Goal: Book appointment/travel/reservation

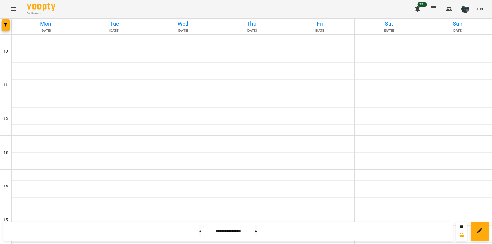
scroll to position [255, 0]
click at [6, 23] on icon "button" at bounding box center [5, 24] width 3 height 3
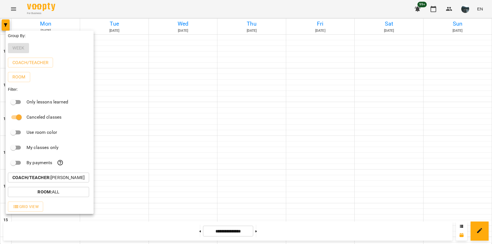
click at [61, 185] on div "Coach/Teacher : [PERSON_NAME]" at bounding box center [50, 178] width 88 height 15
click at [65, 181] on p "Coach/Teacher : [PERSON_NAME]" at bounding box center [48, 178] width 72 height 7
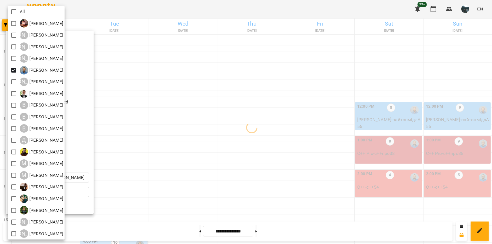
click at [305, 196] on div at bounding box center [246, 122] width 492 height 244
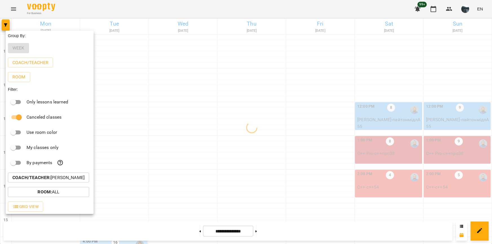
click at [305, 192] on div at bounding box center [246, 122] width 492 height 244
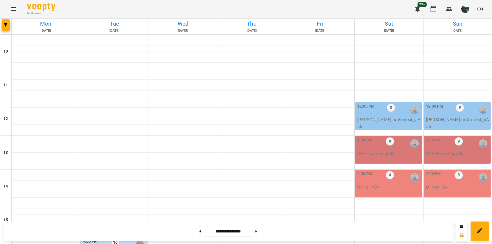
scroll to position [142, 0]
click at [104, 239] on div "4:00 PM 16" at bounding box center [114, 245] width 63 height 13
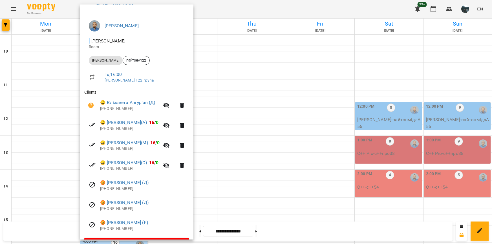
scroll to position [52, 0]
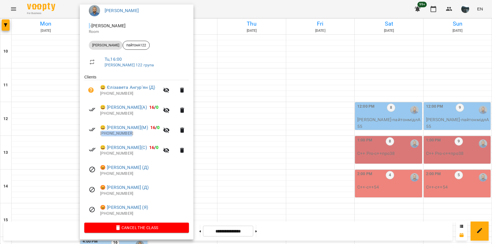
drag, startPoint x: 133, startPoint y: 133, endPoint x: 102, endPoint y: 132, distance: 31.0
click at [102, 132] on p "[PHONE_NUMBER]" at bounding box center [129, 134] width 59 height 6
copy p "380664623808"
click at [283, 110] on div at bounding box center [246, 122] width 492 height 244
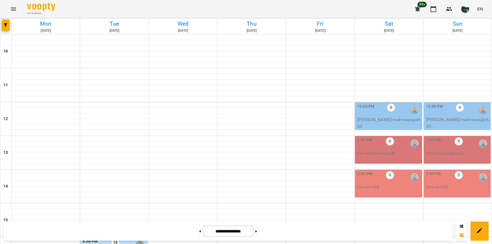
click at [123, 239] on div "4:00 PM 16" at bounding box center [114, 245] width 63 height 13
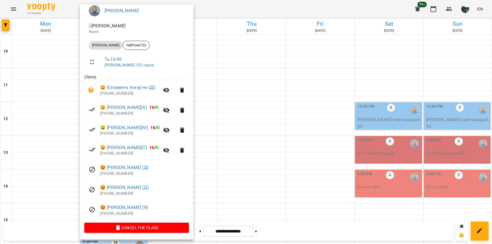
click at [277, 109] on div at bounding box center [246, 122] width 492 height 244
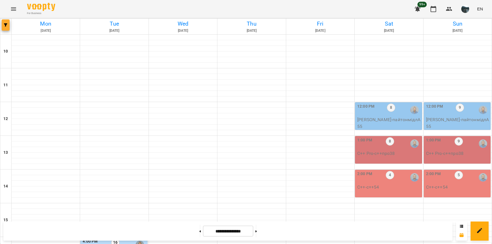
click at [3, 28] on button "button" at bounding box center [6, 24] width 8 height 11
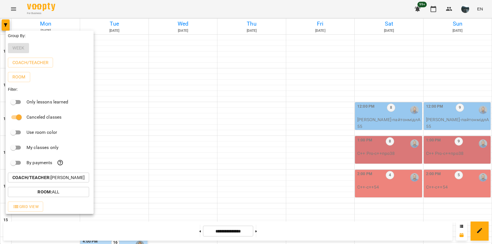
click at [54, 175] on button "Coach/Teacher : [PERSON_NAME]" at bounding box center [48, 178] width 81 height 10
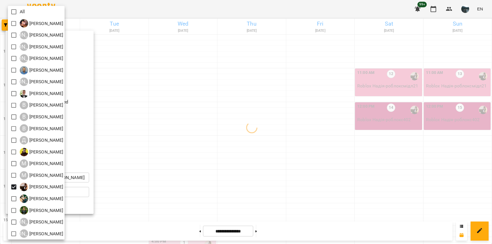
drag, startPoint x: 139, startPoint y: 181, endPoint x: 143, endPoint y: 182, distance: 4.5
click at [143, 182] on div at bounding box center [246, 122] width 492 height 244
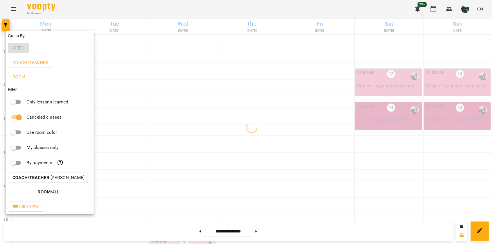
click at [187, 195] on div at bounding box center [246, 122] width 492 height 244
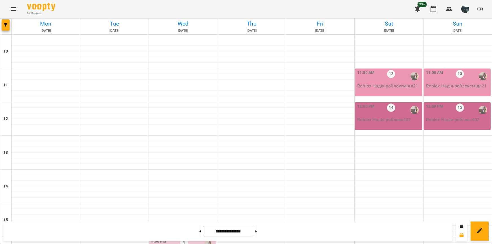
scroll to position [255, 0]
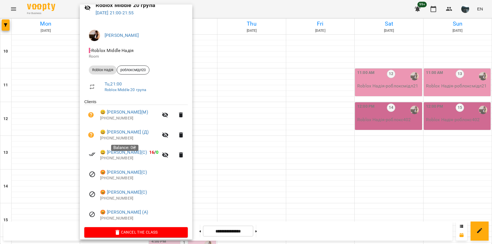
scroll to position [32, 0]
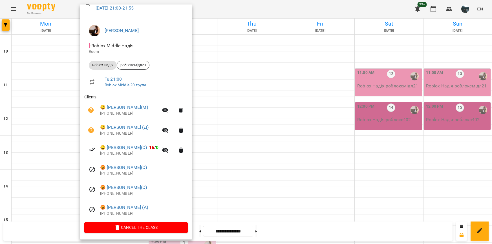
click at [234, 172] on div at bounding box center [246, 122] width 492 height 244
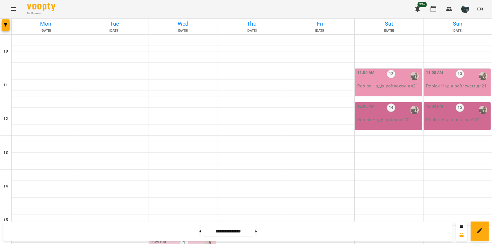
scroll to position [255, 0]
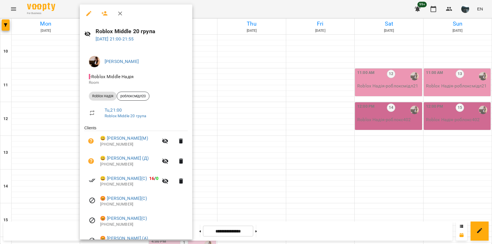
click at [241, 176] on div at bounding box center [246, 122] width 492 height 244
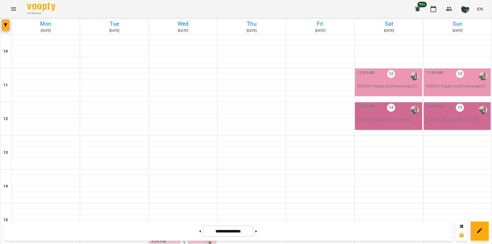
click at [8, 25] on span "button" at bounding box center [6, 24] width 8 height 3
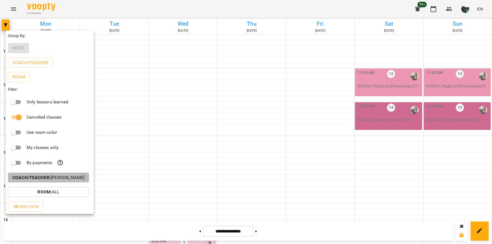
click at [51, 183] on button "Coach/Teacher : [PERSON_NAME]" at bounding box center [48, 178] width 81 height 10
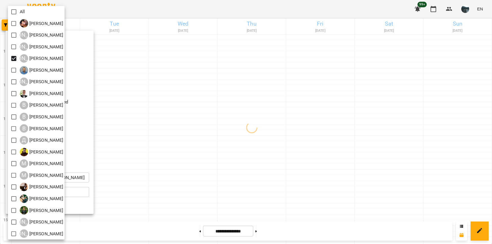
click at [274, 133] on div at bounding box center [246, 122] width 492 height 244
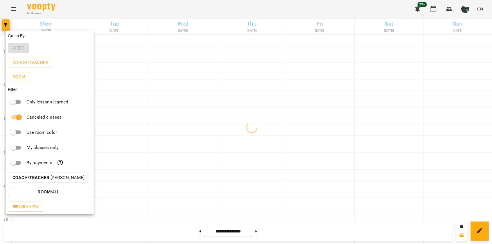
click at [255, 177] on div at bounding box center [246, 122] width 492 height 244
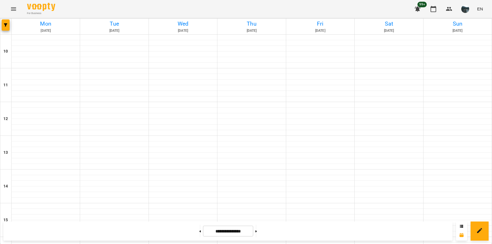
scroll to position [227, 0]
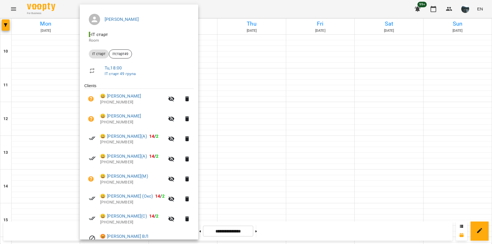
scroll to position [56, 0]
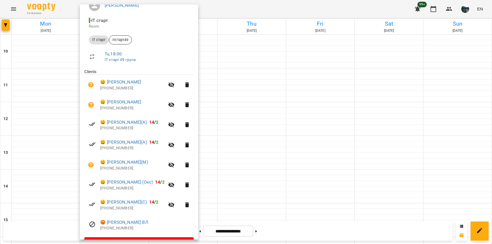
click at [259, 181] on div at bounding box center [246, 122] width 492 height 244
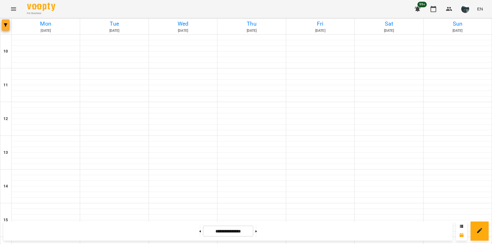
click at [5, 29] on button "button" at bounding box center [6, 24] width 8 height 11
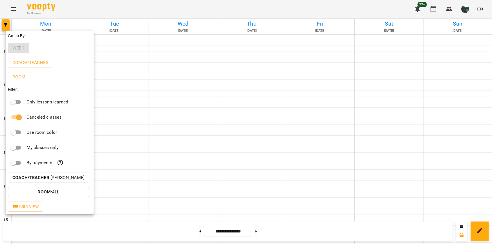
click at [58, 178] on p "Coach/Teacher : [PERSON_NAME]" at bounding box center [48, 178] width 72 height 7
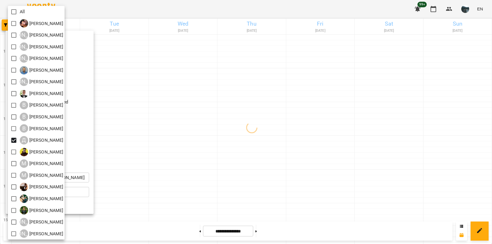
click at [198, 158] on div at bounding box center [246, 122] width 492 height 244
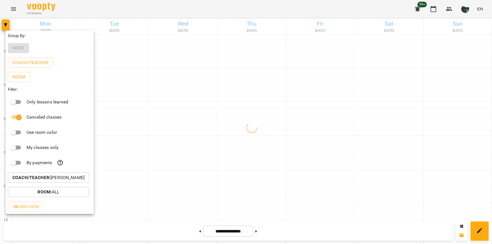
click at [244, 136] on div at bounding box center [246, 122] width 492 height 244
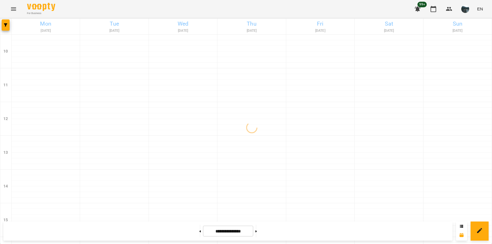
scroll to position [255, 0]
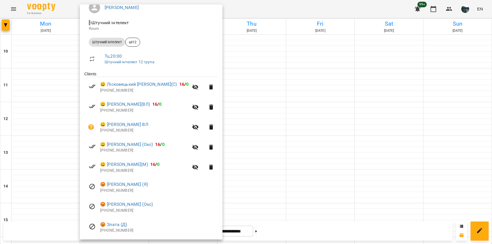
scroll to position [56, 0]
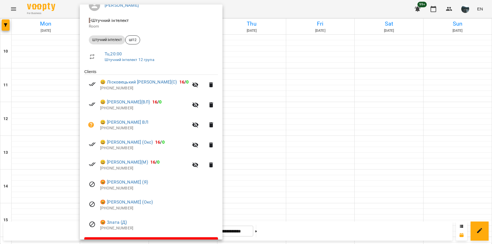
click at [249, 80] on div at bounding box center [246, 122] width 492 height 244
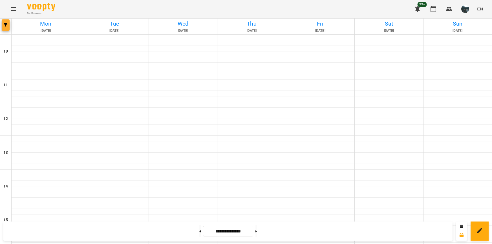
click at [4, 26] on span "button" at bounding box center [6, 24] width 8 height 3
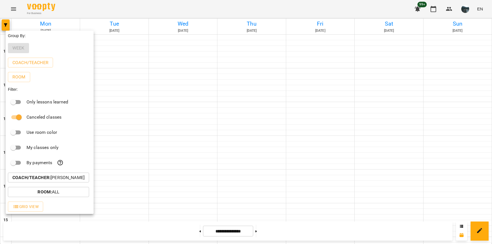
click at [54, 180] on p "Coach/Teacher : [PERSON_NAME]" at bounding box center [48, 178] width 72 height 7
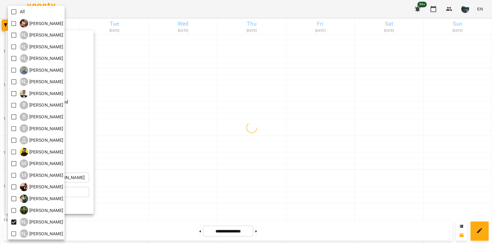
click at [165, 207] on div at bounding box center [246, 122] width 492 height 244
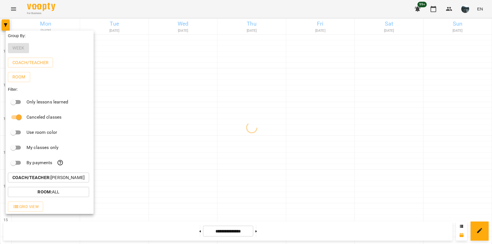
click at [169, 192] on div at bounding box center [246, 122] width 492 height 244
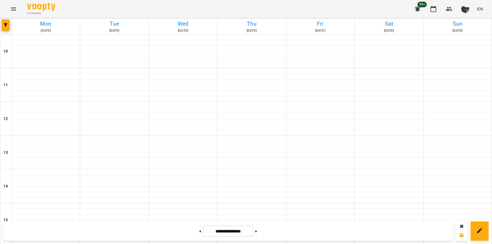
scroll to position [255, 0]
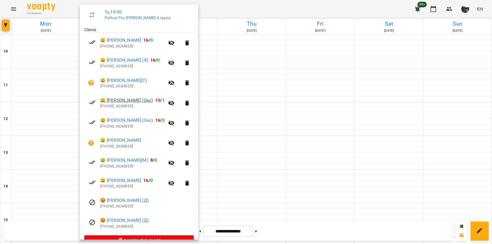
scroll to position [112, 0]
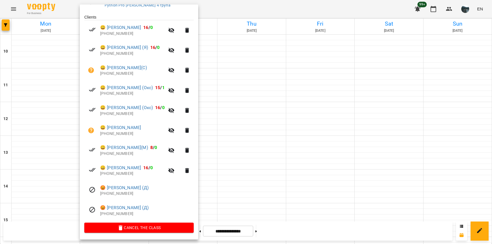
click at [267, 192] on div at bounding box center [246, 122] width 492 height 244
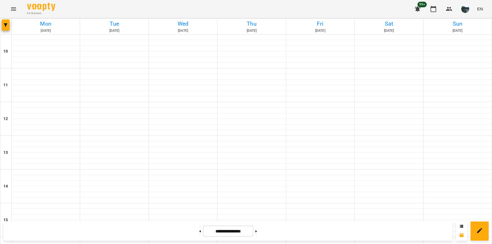
scroll to position [227, 0]
